Goal: Task Accomplishment & Management: Use online tool/utility

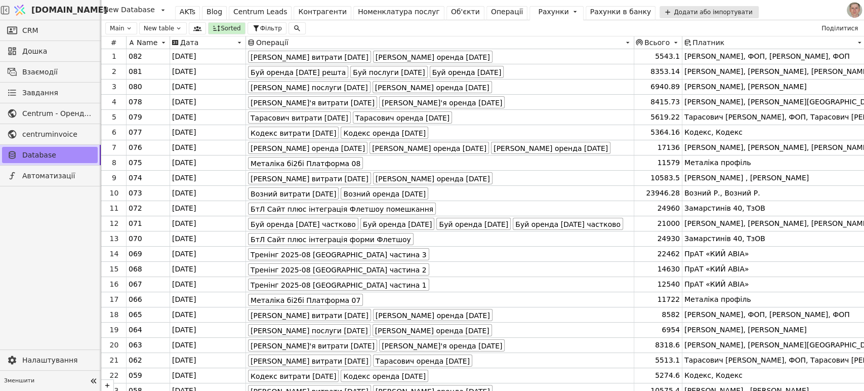
click at [491, 13] on div "Операції" at bounding box center [507, 12] width 32 height 11
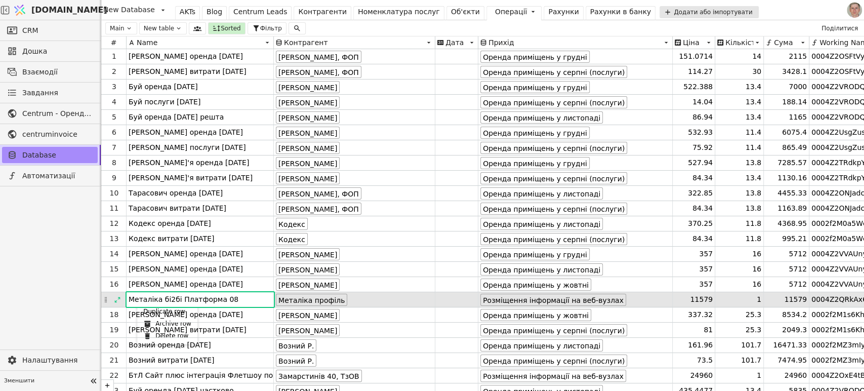
click at [149, 310] on div "Duplicate row" at bounding box center [167, 311] width 56 height 12
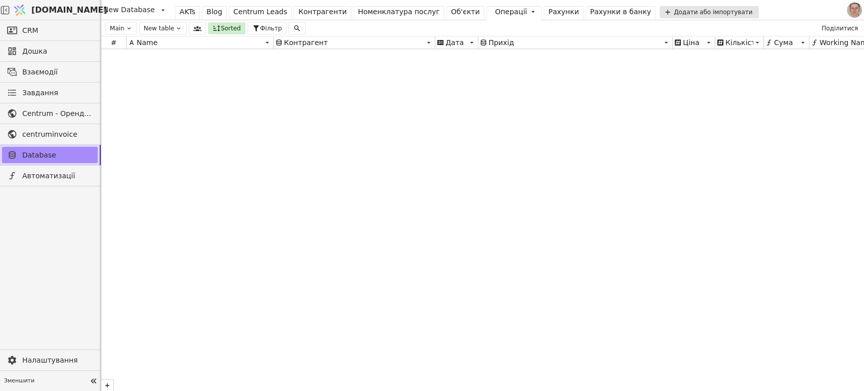
scroll to position [13552, 0]
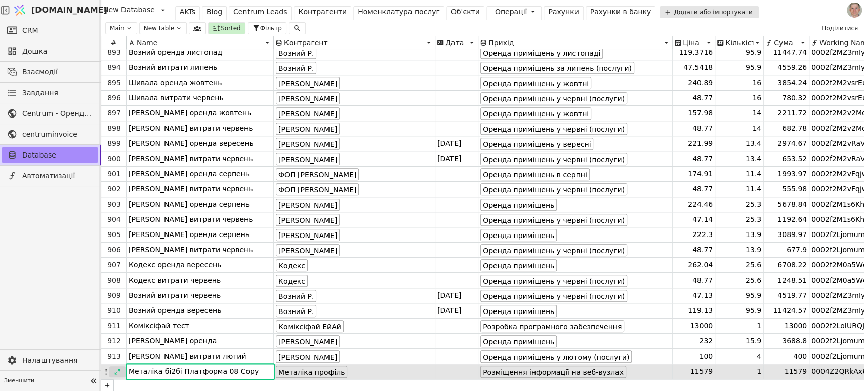
click at [115, 367] on div at bounding box center [117, 371] width 16 height 11
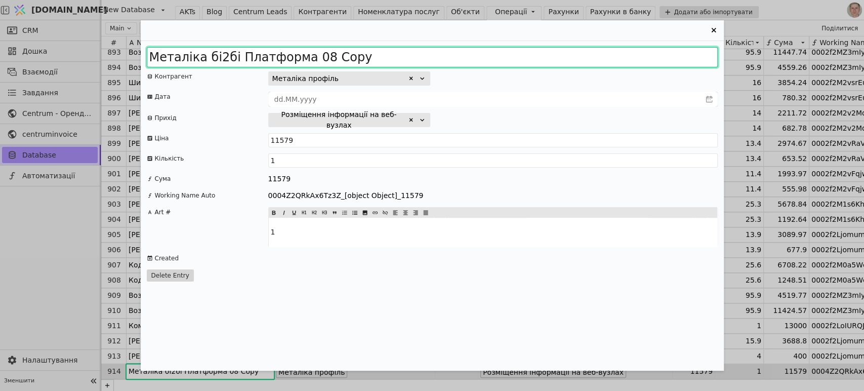
drag, startPoint x: 363, startPoint y: 56, endPoint x: 110, endPoint y: 60, distance: 253.2
click at [110, 60] on div "Металіка бі2бі Платформа 08 Copy Контрагент Металіка профіль Дата Прихід Розміщ…" at bounding box center [432, 195] width 864 height 391
type input "Ї"
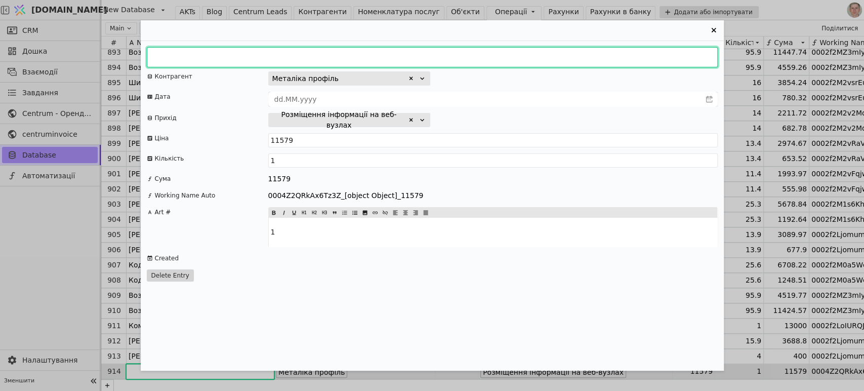
type input "{"
type input "P"
type input "}"
type input "о"
type input "ХоСаРо аванс"
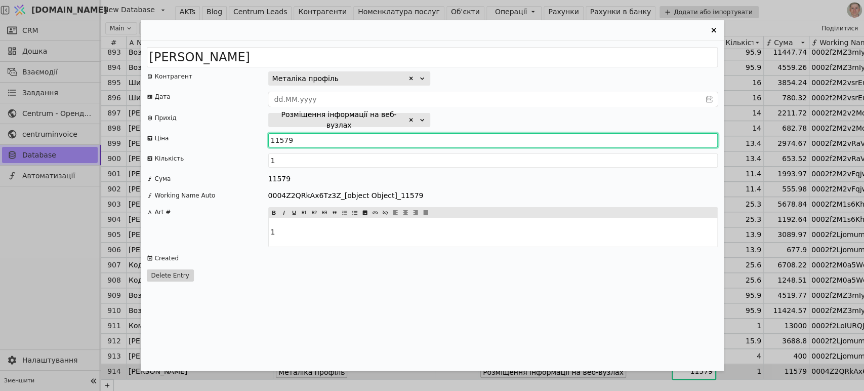
drag, startPoint x: 296, startPoint y: 135, endPoint x: 232, endPoint y: 137, distance: 63.8
click at [235, 139] on div "Ціна 11579" at bounding box center [432, 140] width 571 height 14
type input "33102"
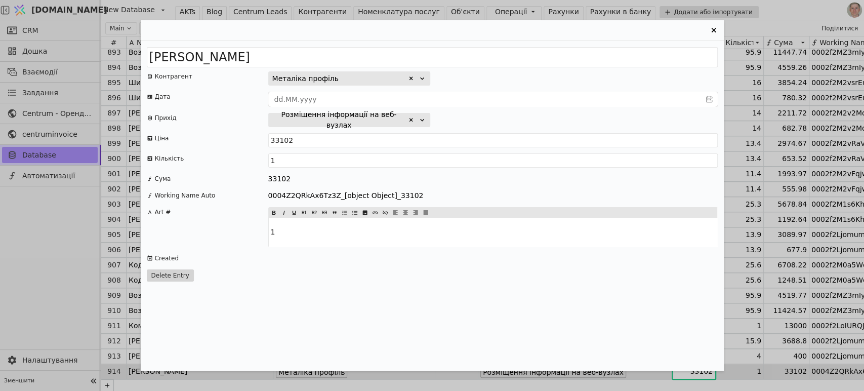
click at [715, 29] on icon "Entry Card" at bounding box center [714, 30] width 12 height 12
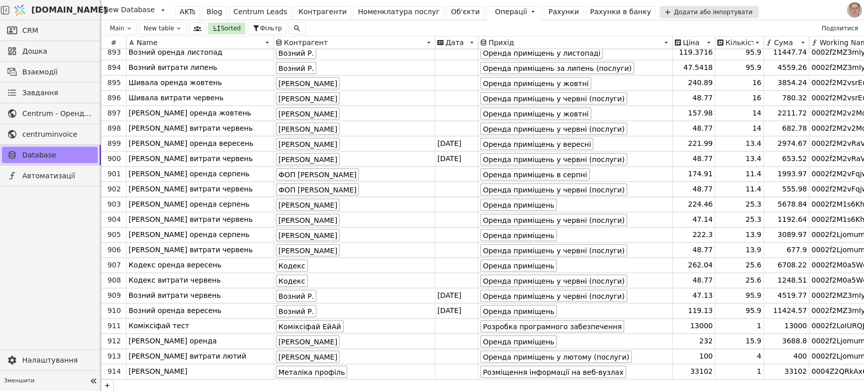
click at [319, 12] on div "Контрагенти" at bounding box center [322, 12] width 49 height 11
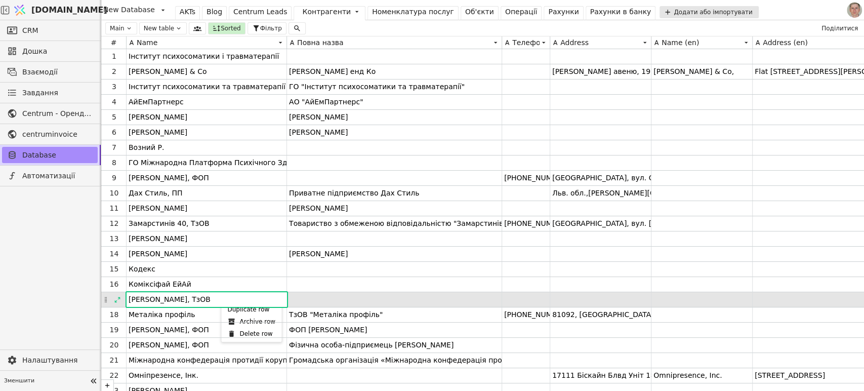
click at [236, 308] on div "Duplicate row" at bounding box center [251, 309] width 56 height 12
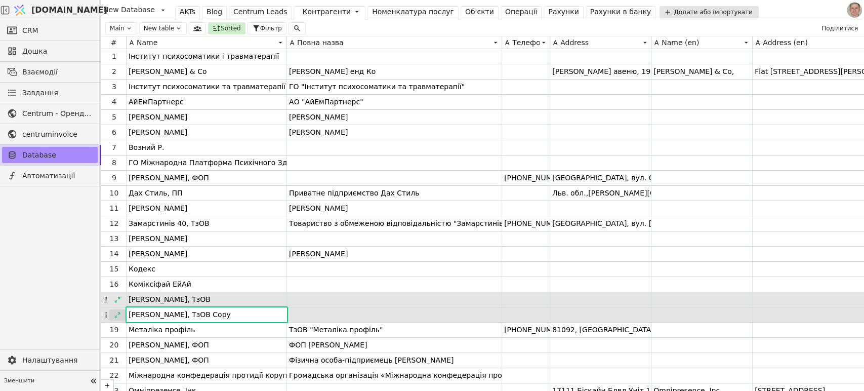
click at [117, 312] on icon at bounding box center [117, 314] width 7 height 7
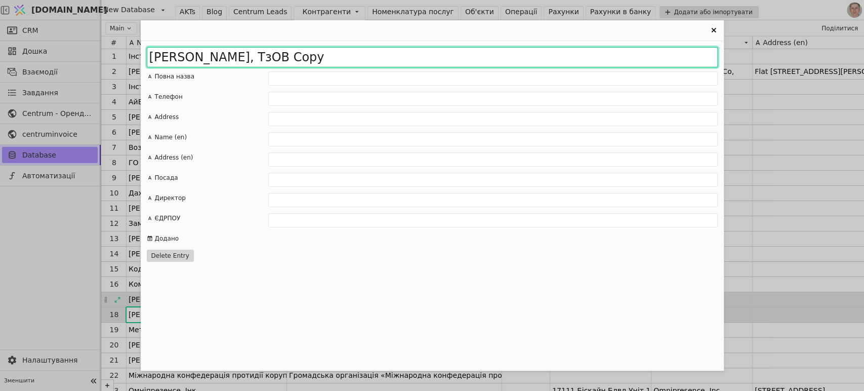
drag, startPoint x: 259, startPoint y: 56, endPoint x: 73, endPoint y: 57, distance: 185.8
click at [73, 57] on div "Максимум Капітал, ТзОВ Copy Повна назва Телефон Address Name (en) Address (en) …" at bounding box center [432, 195] width 864 height 391
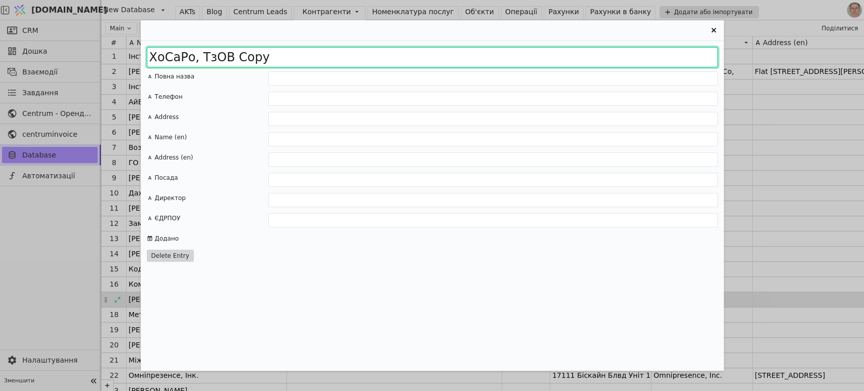
click at [285, 57] on input "ХоСаРо, ТзОВ Copy" at bounding box center [432, 57] width 571 height 20
type input "ХоСаРо, ТзОВ"
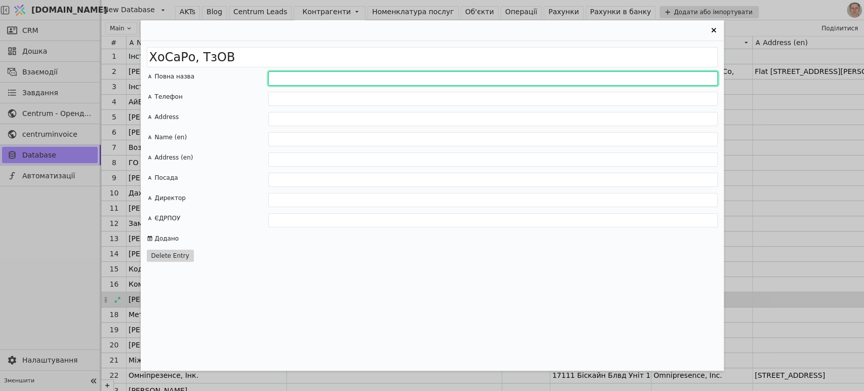
click at [314, 79] on input "Entry Card" at bounding box center [493, 78] width 450 height 14
drag, startPoint x: 425, startPoint y: 77, endPoint x: 448, endPoint y: 90, distance: 26.5
click at [425, 77] on input "Товариство з обмеженою відповідальністю ХоСаРо"" at bounding box center [493, 78] width 450 height 14
type input "Товариство з обмеженою відповідальністю "ХоСаРо""
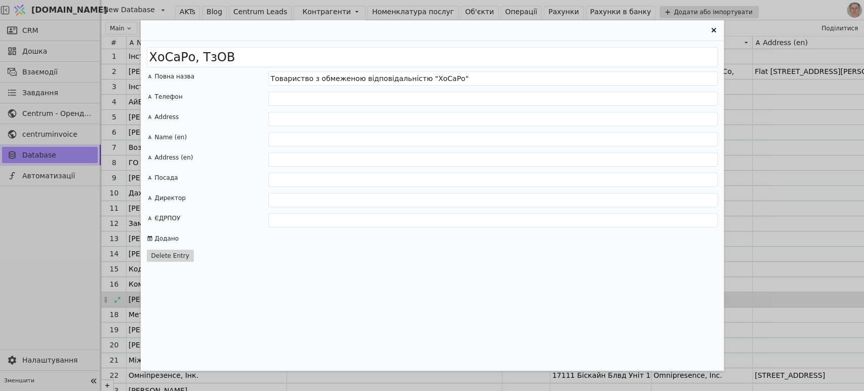
click at [533, 250] on div "ХоСаРо, ТзОВ Повна назва Товариство з обмеженою відповідальністю "ХоСаРо" Телеф…" at bounding box center [432, 206] width 583 height 330
click at [713, 30] on icon "Entry Card" at bounding box center [713, 30] width 5 height 5
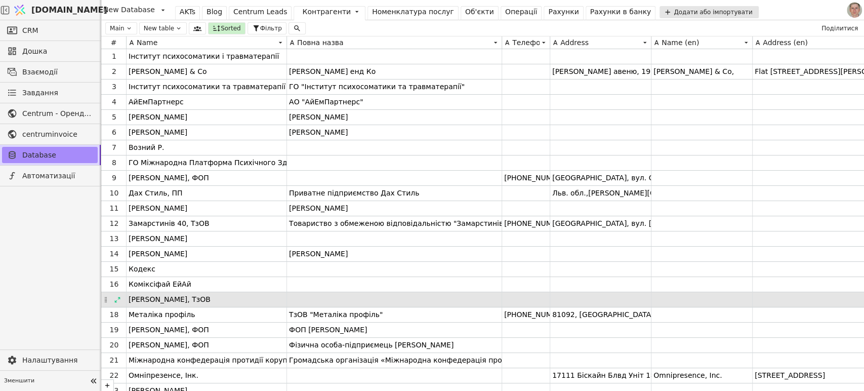
drag, startPoint x: 506, startPoint y: 11, endPoint x: 507, endPoint y: 27, distance: 16.7
click at [506, 11] on div "Операції" at bounding box center [521, 12] width 32 height 11
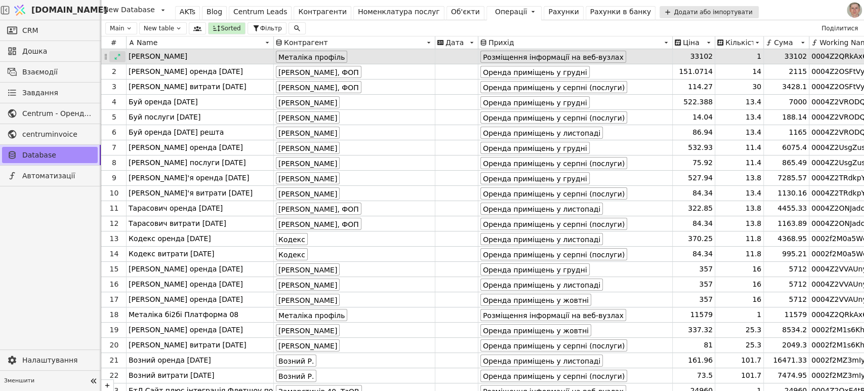
click at [118, 54] on icon at bounding box center [118, 57] width 6 height 6
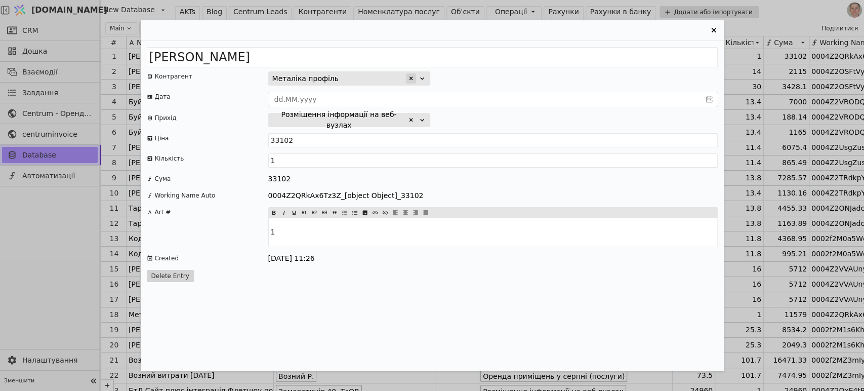
click at [413, 76] on icon "Entry Card" at bounding box center [411, 78] width 6 height 6
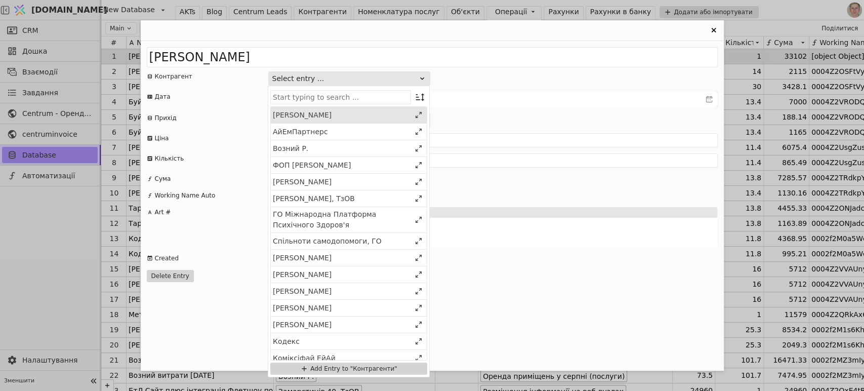
type input "х"
type input "З"
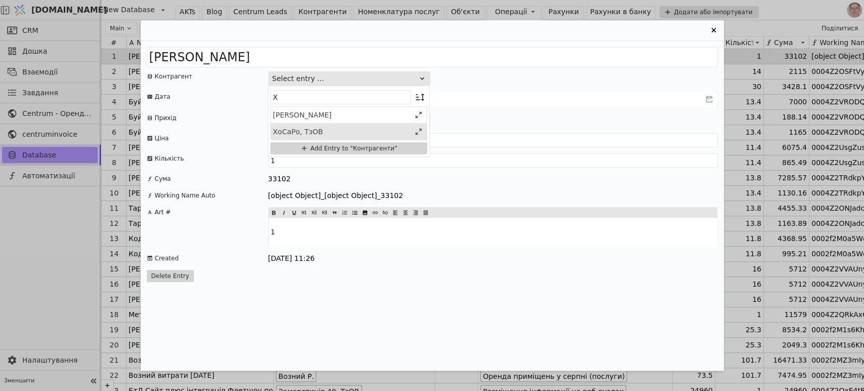
type input "Х"
drag, startPoint x: 357, startPoint y: 130, endPoint x: 417, endPoint y: 137, distance: 59.6
click at [358, 130] on div "ХоСаРо, ТзОВ" at bounding box center [342, 131] width 138 height 11
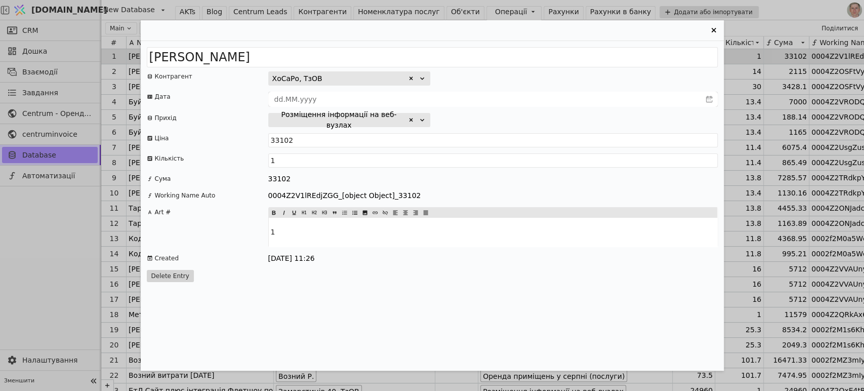
click at [714, 28] on icon "Entry Card" at bounding box center [714, 30] width 12 height 12
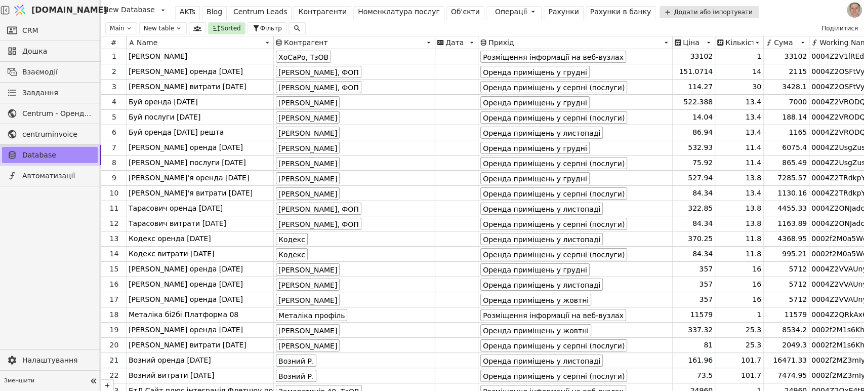
click at [548, 7] on div "Рахунки" at bounding box center [563, 12] width 30 height 11
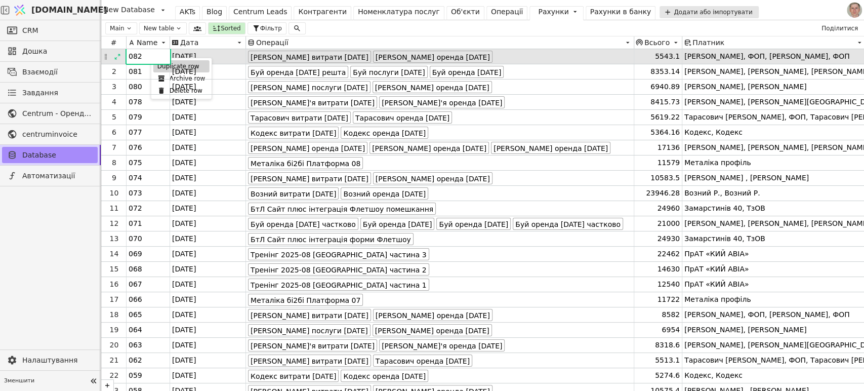
click at [159, 70] on div "Duplicate row" at bounding box center [181, 66] width 56 height 12
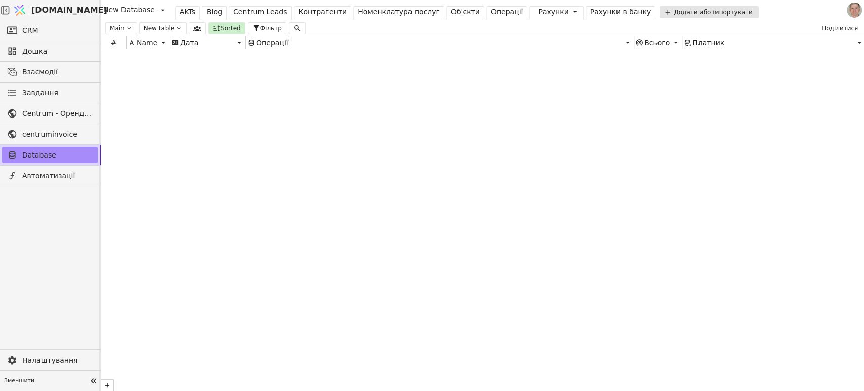
scroll to position [7188, 0]
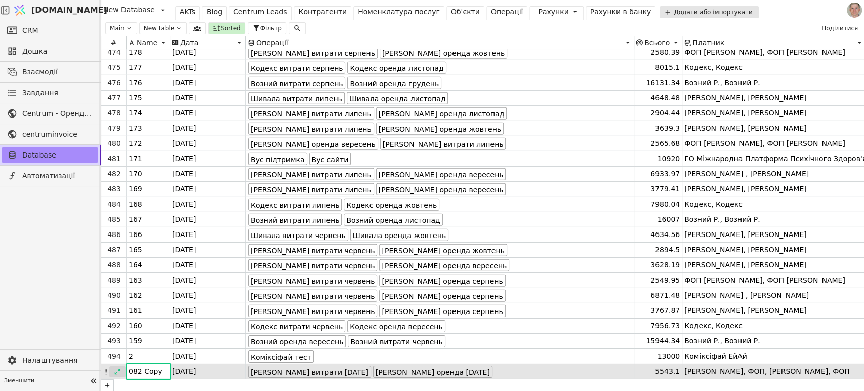
click at [117, 370] on icon at bounding box center [117, 371] width 7 height 7
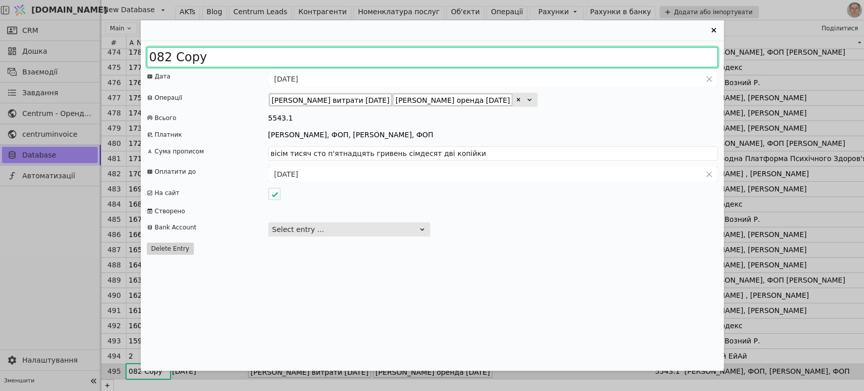
drag, startPoint x: 166, startPoint y: 57, endPoint x: 213, endPoint y: 62, distance: 47.9
click at [213, 62] on input "082 Copy" at bounding box center [432, 57] width 571 height 20
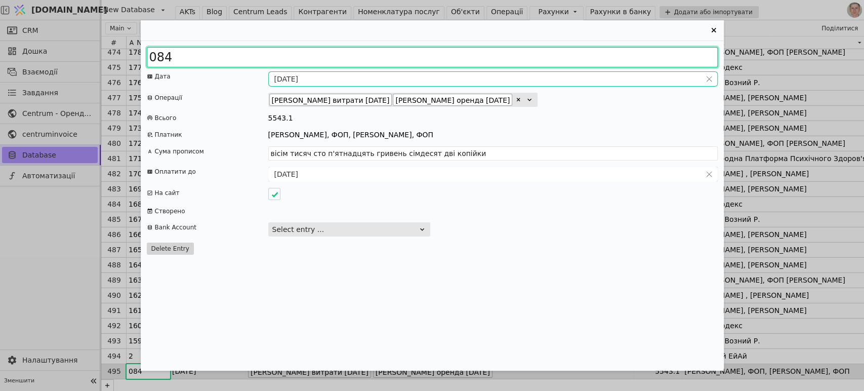
type input "084"
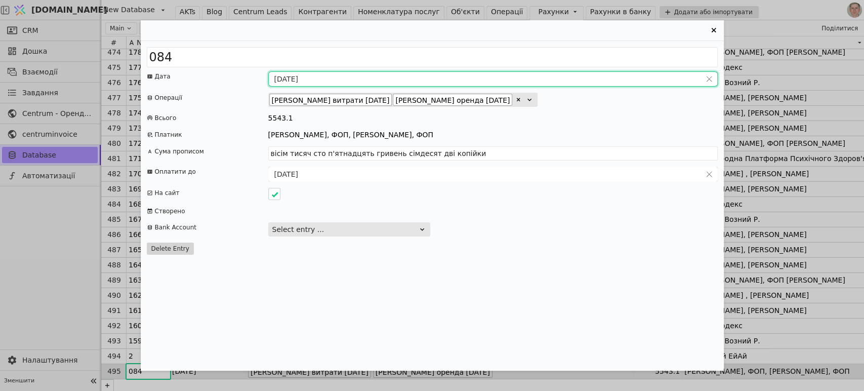
click at [300, 76] on input "31.08.2025" at bounding box center [485, 79] width 432 height 14
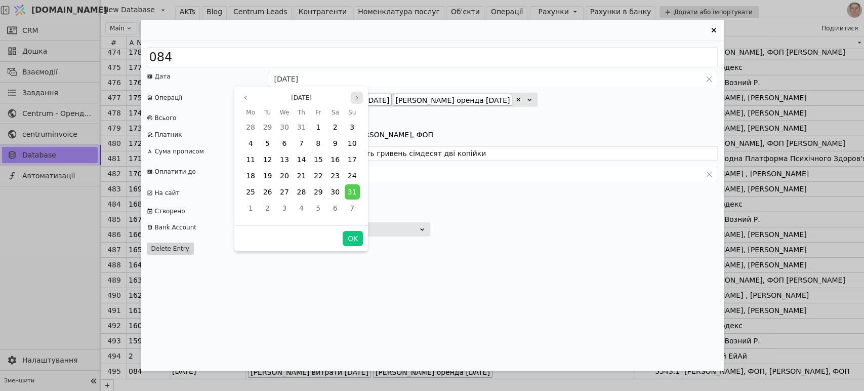
click at [356, 98] on icon "page next" at bounding box center [357, 98] width 6 height 6
click at [317, 157] on span "19" at bounding box center [318, 159] width 9 height 8
click at [351, 234] on button "OK" at bounding box center [353, 238] width 20 height 15
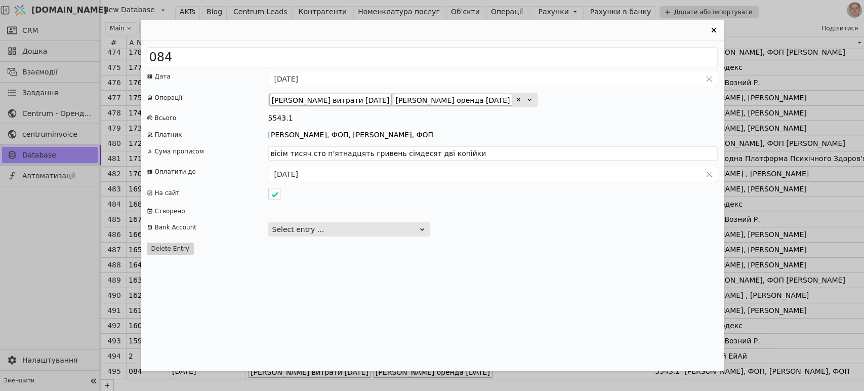
type input "[DATE]"
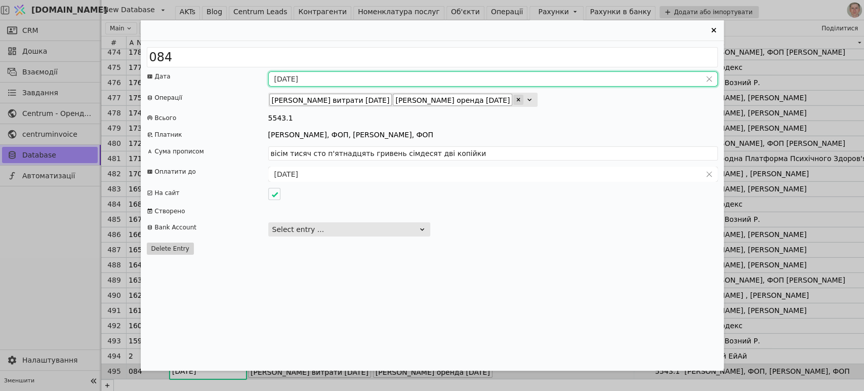
click at [515, 100] on icon "Entry Card" at bounding box center [518, 100] width 6 height 6
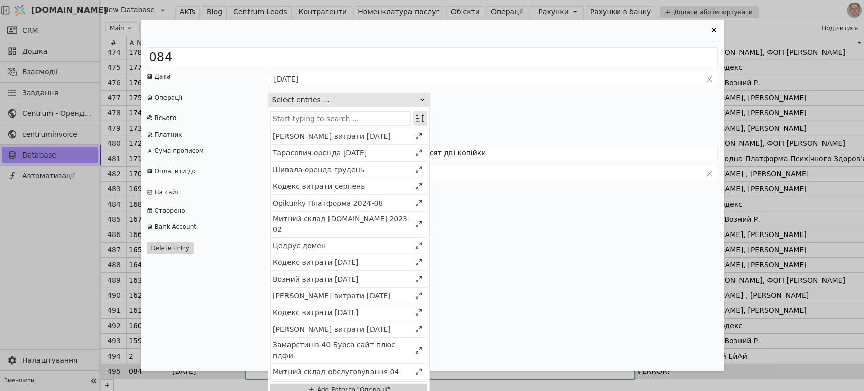
click at [418, 116] on icon "Entry Card" at bounding box center [420, 118] width 10 height 10
click at [402, 136] on div "Select" at bounding box center [369, 137] width 88 height 14
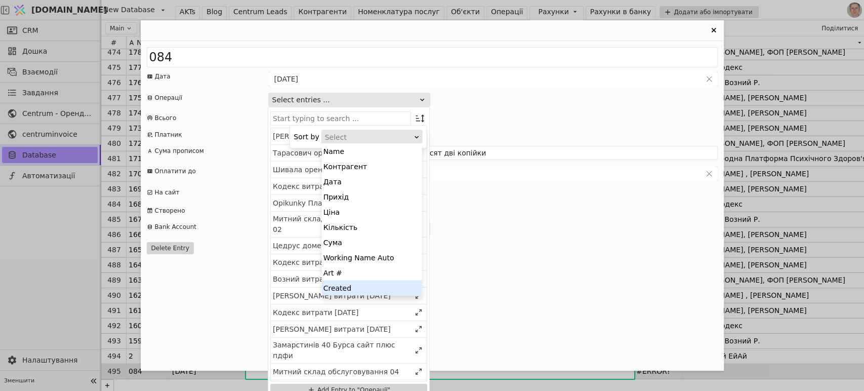
click at [398, 285] on div "Created" at bounding box center [372, 287] width 100 height 15
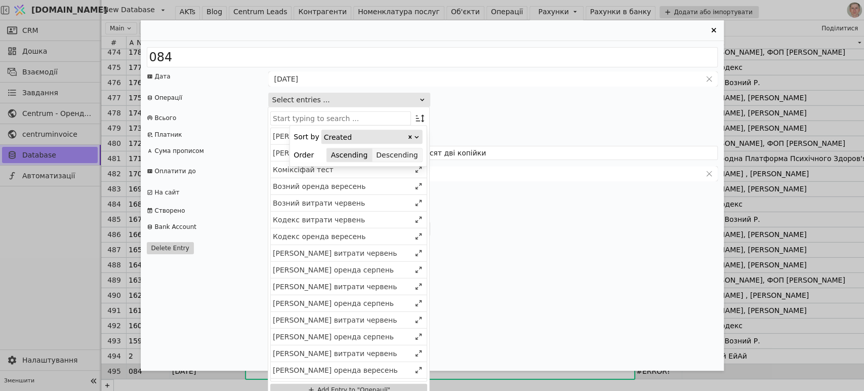
click at [407, 155] on button "Descending" at bounding box center [397, 155] width 50 height 14
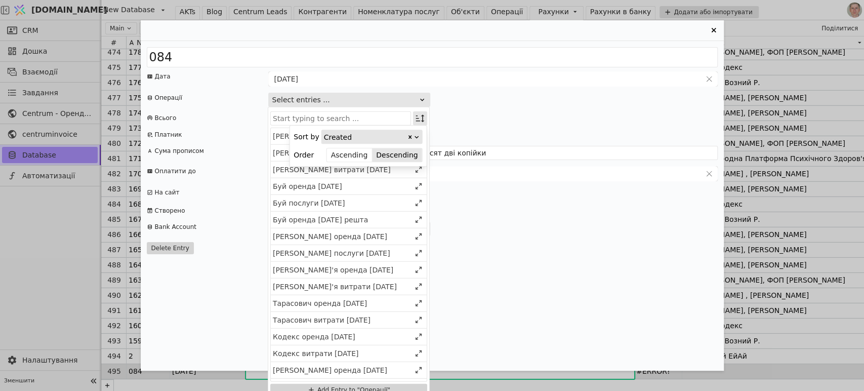
click at [420, 113] on icon "Entry Card" at bounding box center [420, 118] width 10 height 10
click at [348, 129] on div "ХоСаРо аванс" at bounding box center [349, 136] width 156 height 17
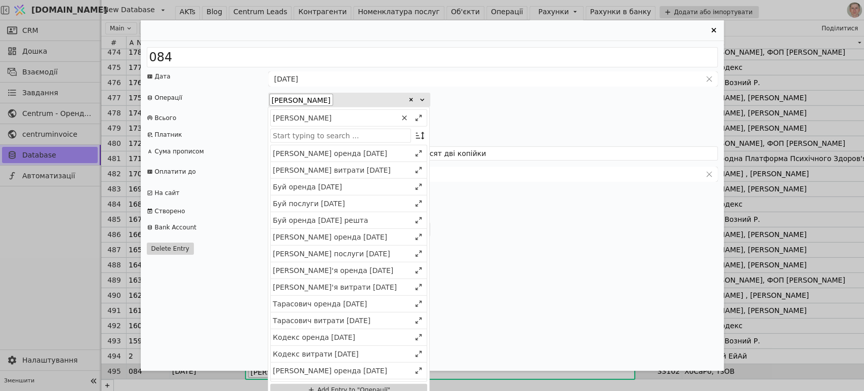
click at [560, 95] on div "ХоСаРо аванс ХоСаРо аванс Грущак оренда 2025 грудень Грущак витрати 2025 серпен…" at bounding box center [493, 100] width 450 height 14
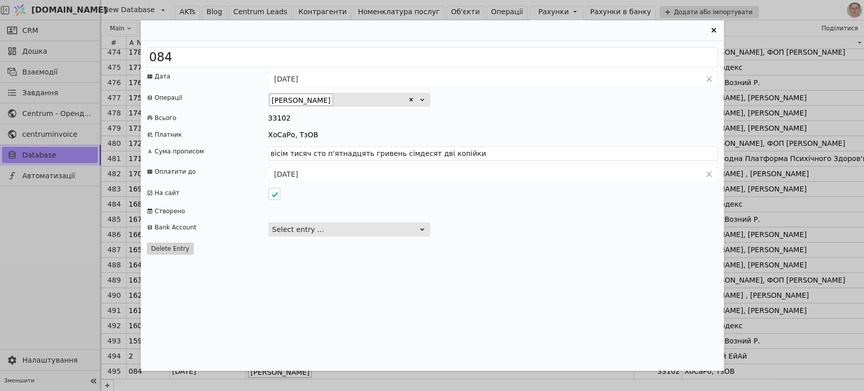
click at [296, 137] on div "ХоСаРо, ТзОВ" at bounding box center [293, 135] width 50 height 11
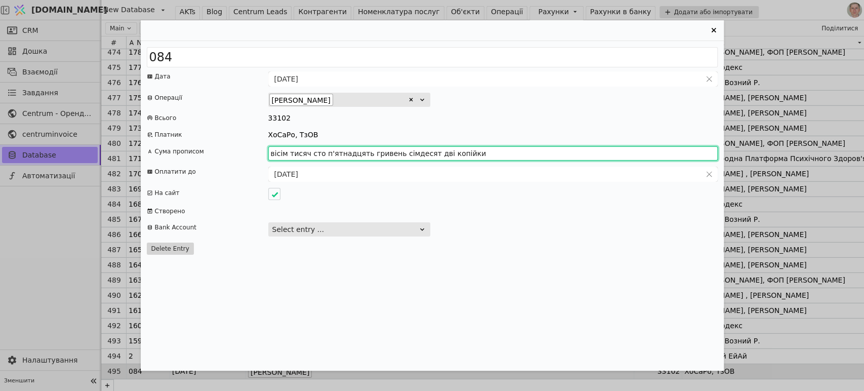
click at [300, 155] on input "вісім тисяч сто п'ятнадцять гривень сімдесят дві копійки" at bounding box center [493, 153] width 450 height 14
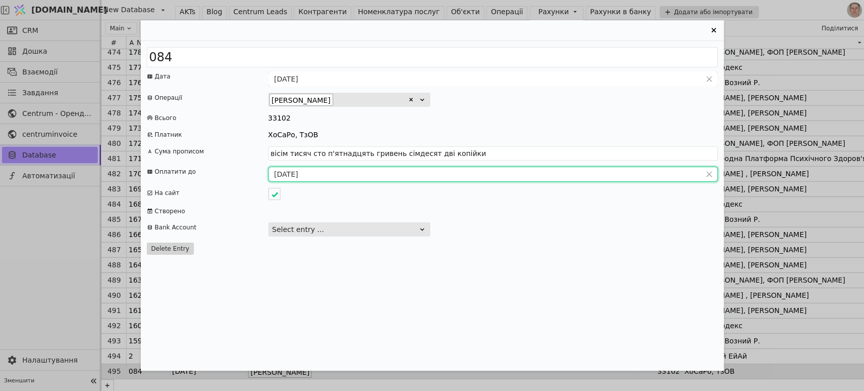
click at [296, 174] on input "24.09.2025" at bounding box center [485, 174] width 432 height 14
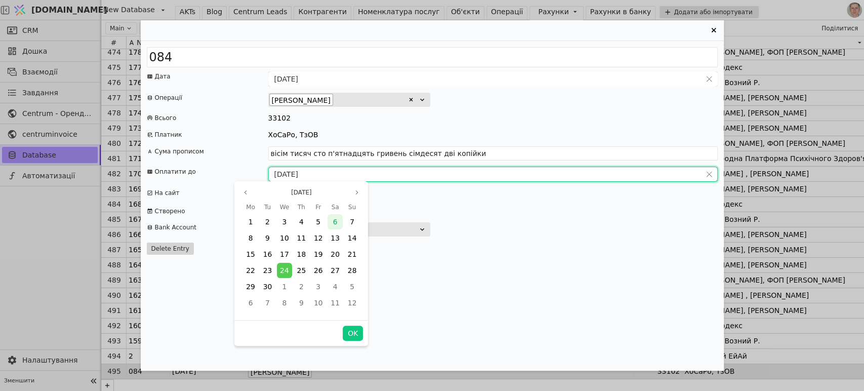
type input "тридцять три тисячі сто дві гривні нуль копійок"
click at [304, 269] on span "25" at bounding box center [301, 270] width 9 height 8
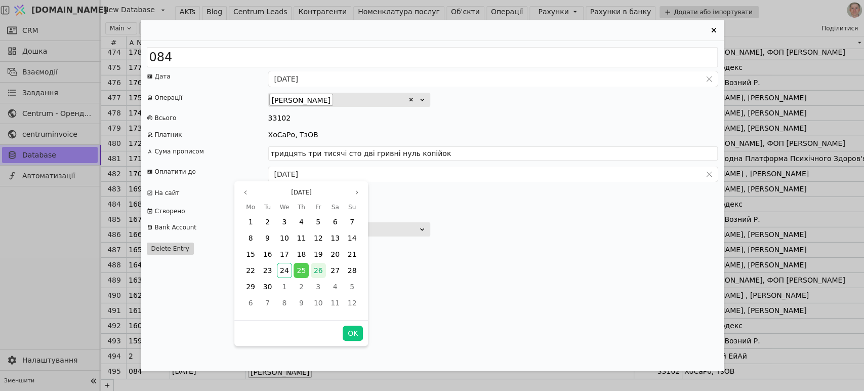
click at [314, 272] on span "26" at bounding box center [318, 270] width 9 height 8
drag, startPoint x: 345, startPoint y: 333, endPoint x: 435, endPoint y: 191, distance: 168.3
click at [345, 332] on button "OK" at bounding box center [353, 333] width 20 height 15
type input "[DATE]"
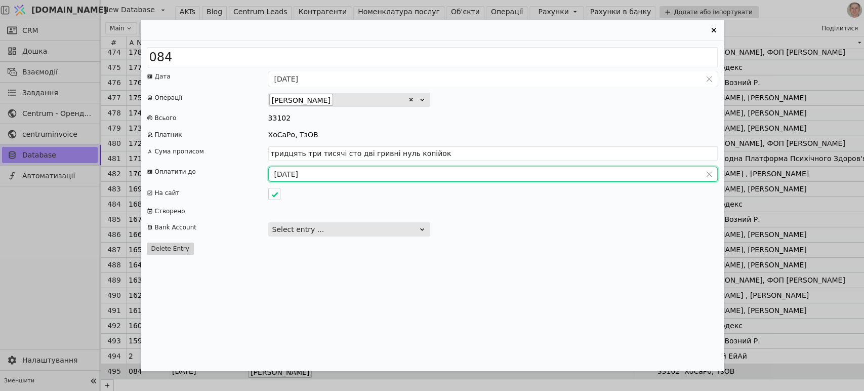
click at [489, 213] on div "Entry Card" at bounding box center [493, 211] width 450 height 10
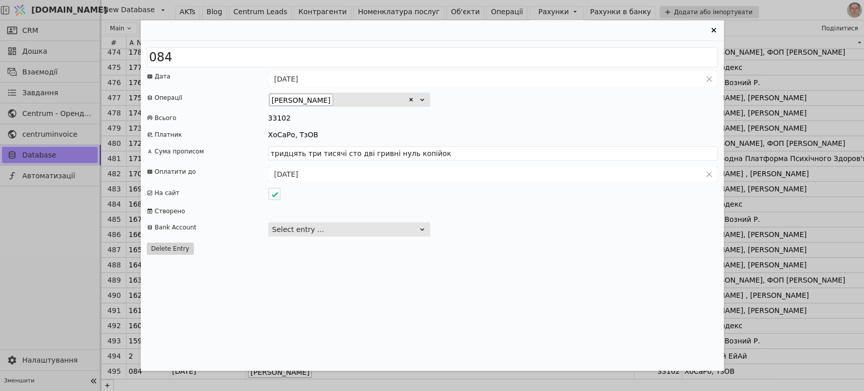
click at [711, 30] on icon "Entry Card" at bounding box center [714, 30] width 12 height 12
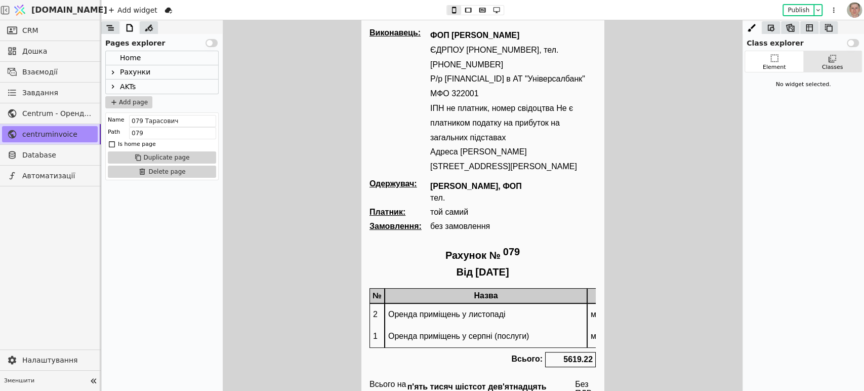
click at [111, 71] on icon at bounding box center [113, 72] width 8 height 8
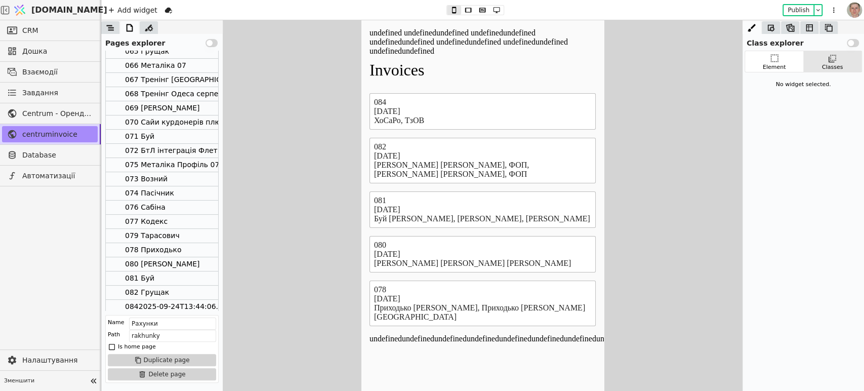
scroll to position [251, 0]
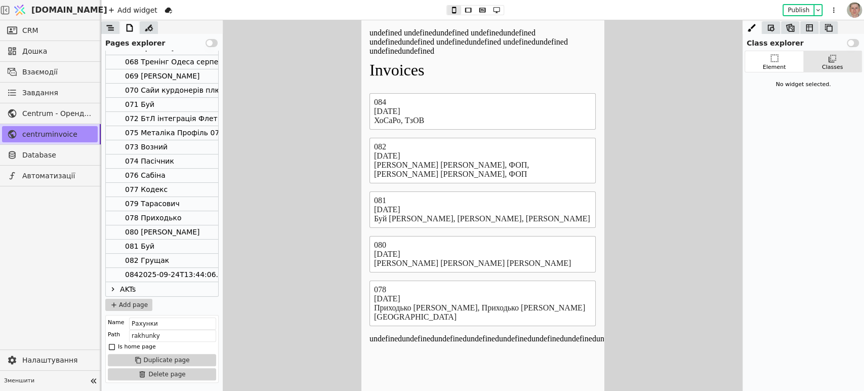
click at [178, 274] on div "0842025-09-24T13:44:06.000Z" at bounding box center [180, 275] width 111 height 14
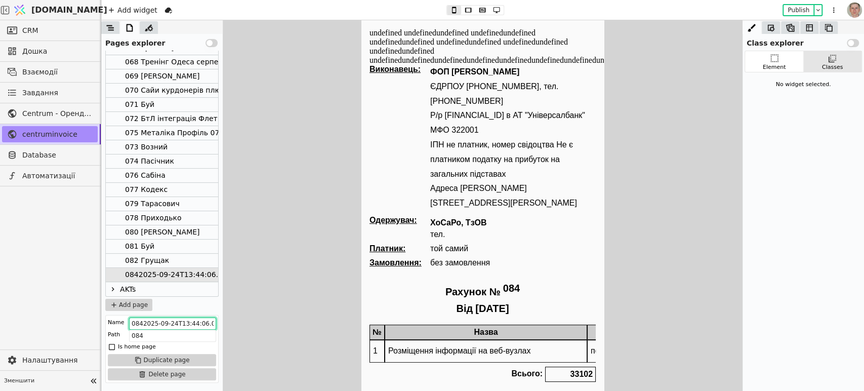
scroll to position [0, 10]
drag, startPoint x: 503, startPoint y: 344, endPoint x: 372, endPoint y: 325, distance: 132.0
type input "084 [PERSON_NAME]"
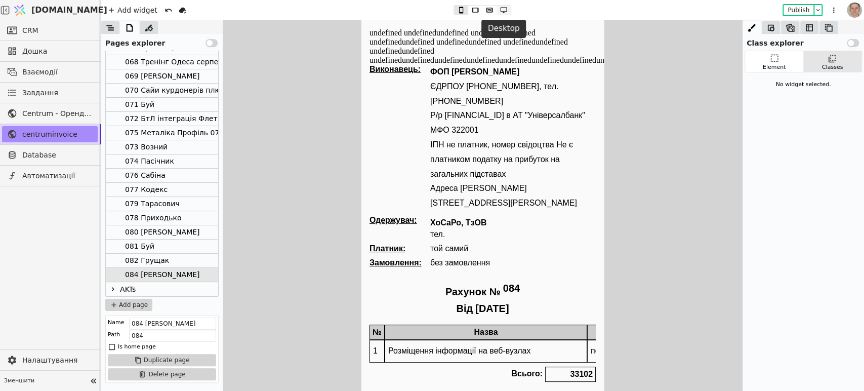
click at [504, 9] on icon at bounding box center [504, 10] width 12 height 7
click at [489, 6] on button at bounding box center [489, 10] width 14 height 9
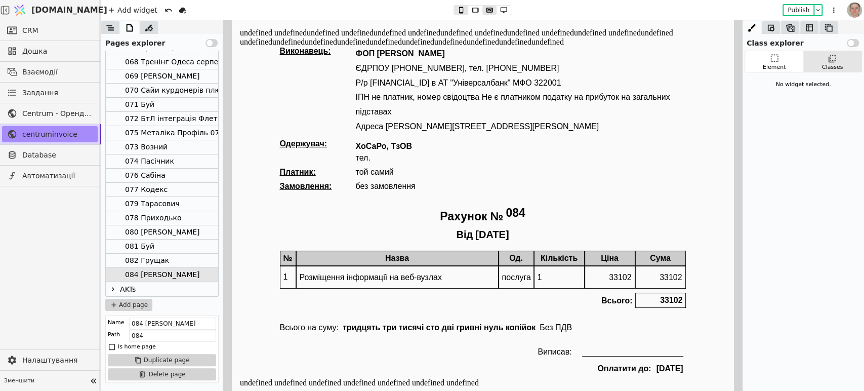
type button "2"
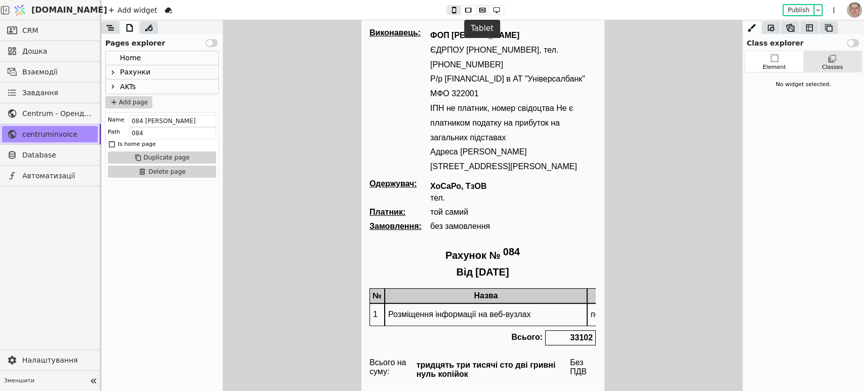
click at [479, 9] on icon at bounding box center [482, 10] width 7 height 5
click at [496, 11] on icon at bounding box center [497, 10] width 12 height 7
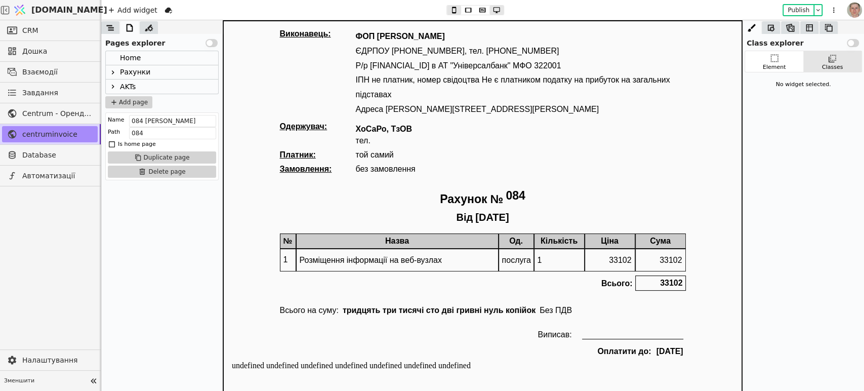
type button "3"
